Goal: Transaction & Acquisition: Subscribe to service/newsletter

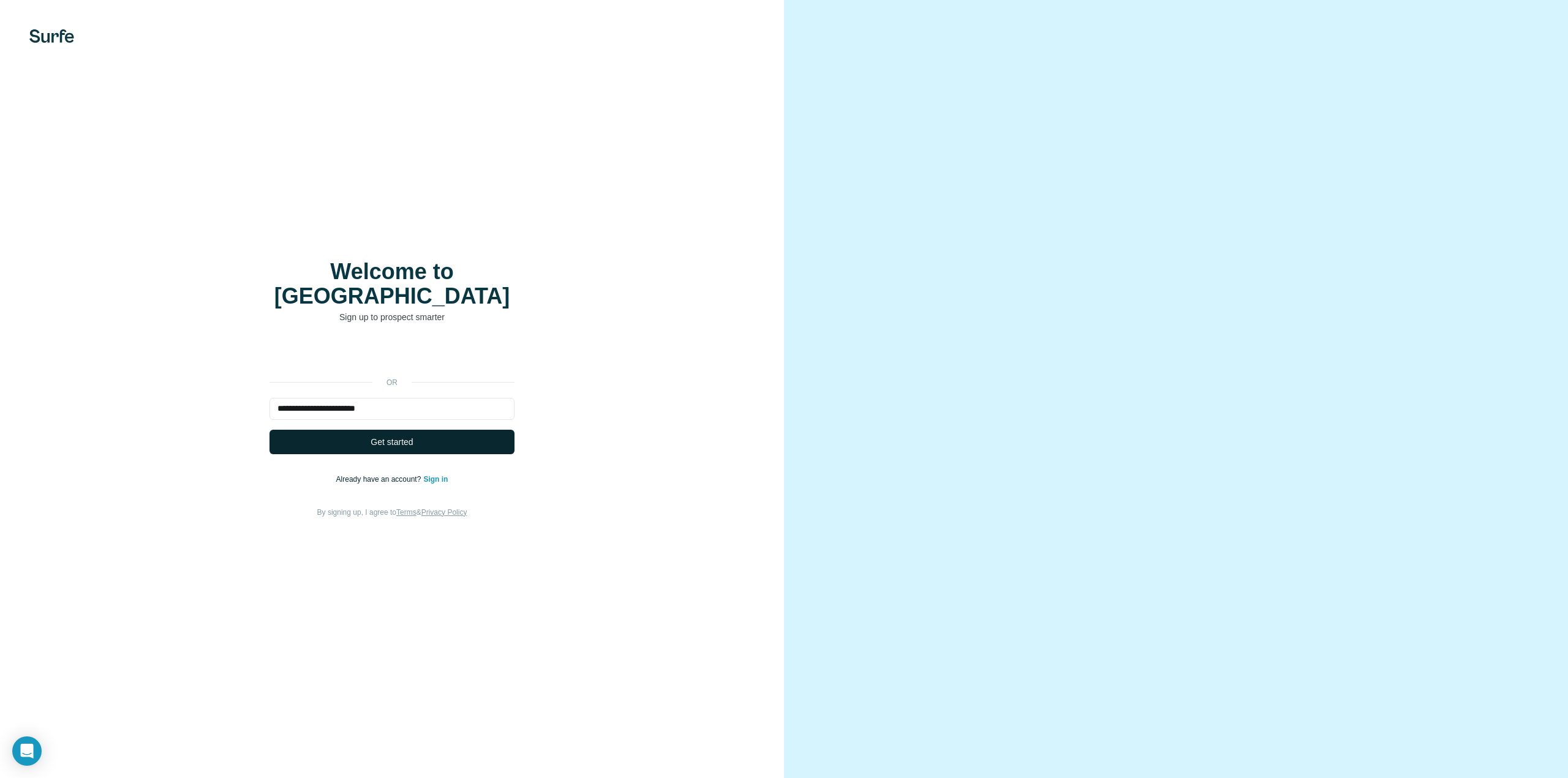
type input "**********"
click at [412, 436] on span "Get started" at bounding box center [392, 441] width 43 height 13
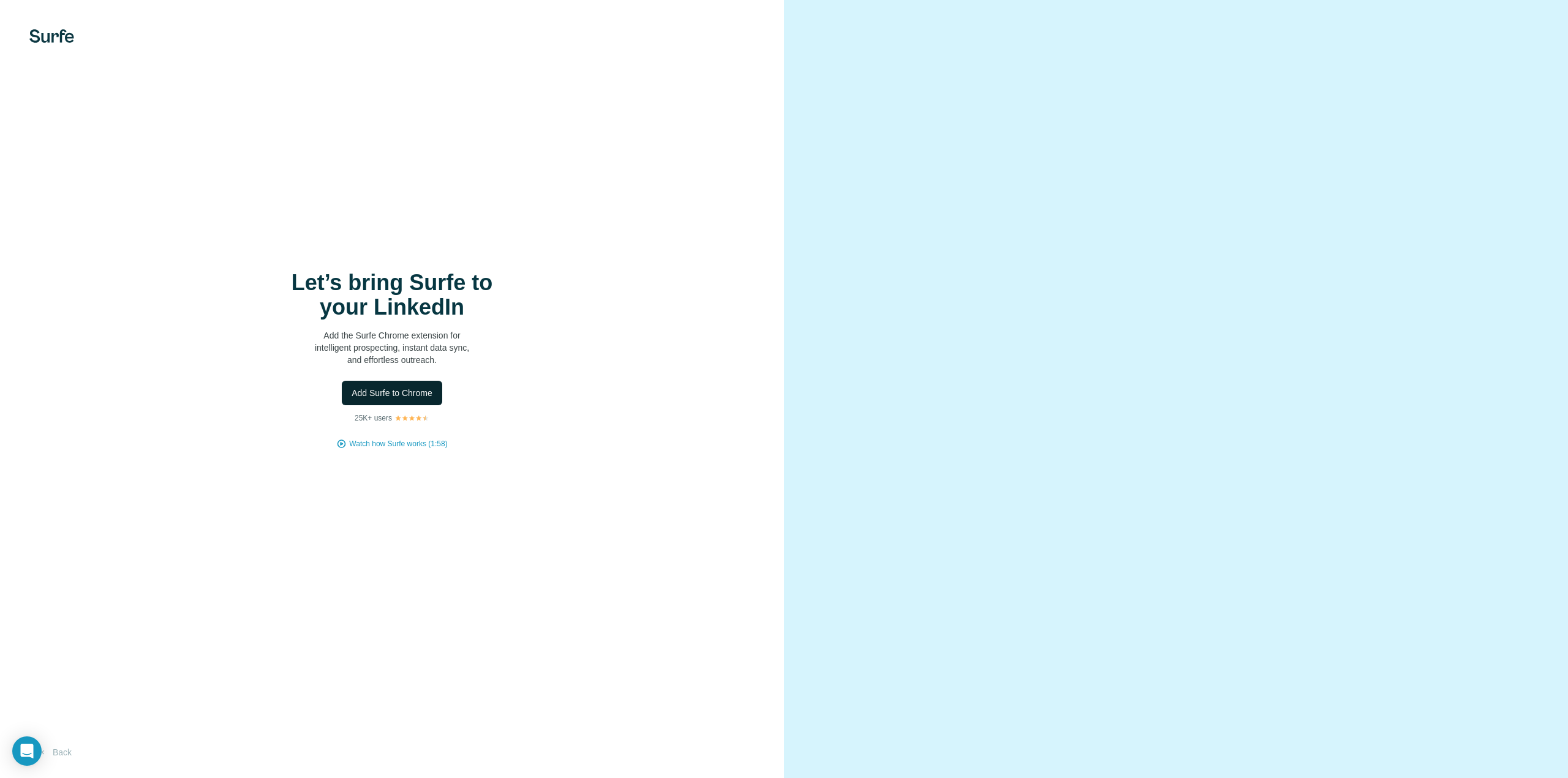
click at [404, 382] on button "Add Surfe to Chrome" at bounding box center [392, 393] width 101 height 24
click at [64, 750] on button "Back" at bounding box center [54, 752] width 50 height 22
